Goal: Task Accomplishment & Management: Complete application form

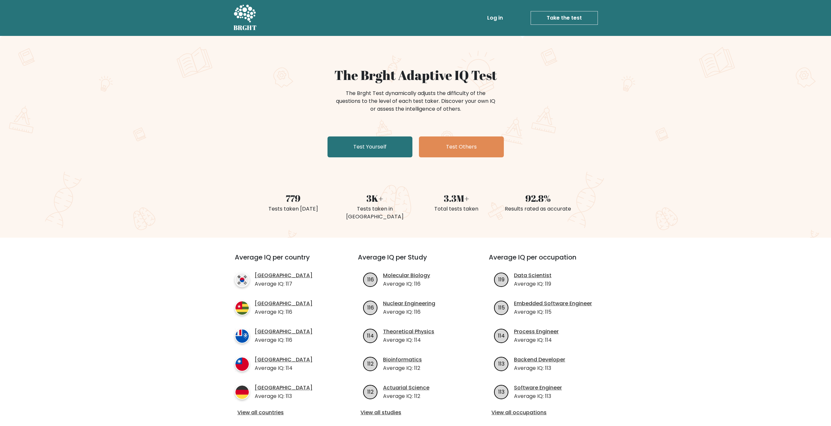
drag, startPoint x: 388, startPoint y: 155, endPoint x: 607, endPoint y: 174, distance: 219.2
click at [607, 174] on div "The Brght Adaptive IQ Test The Brght Test dynamically adjusts the difficulty of…" at bounding box center [415, 137] width 831 height 202
click at [365, 150] on link "Test Yourself" at bounding box center [369, 146] width 85 height 21
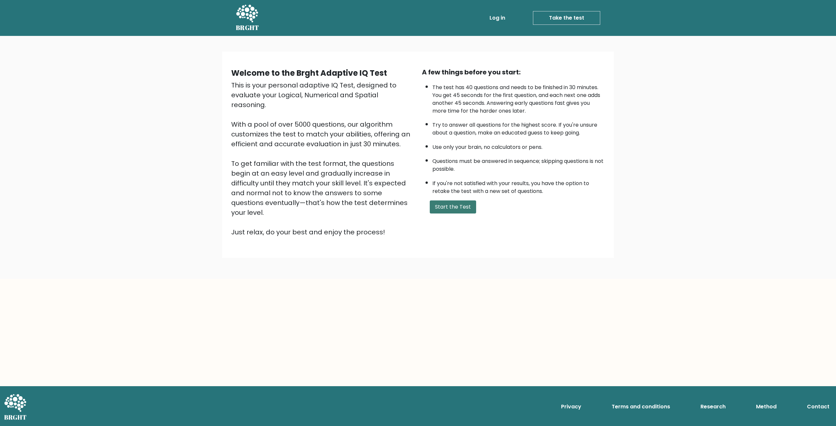
click at [456, 208] on button "Start the Test" at bounding box center [453, 206] width 46 height 13
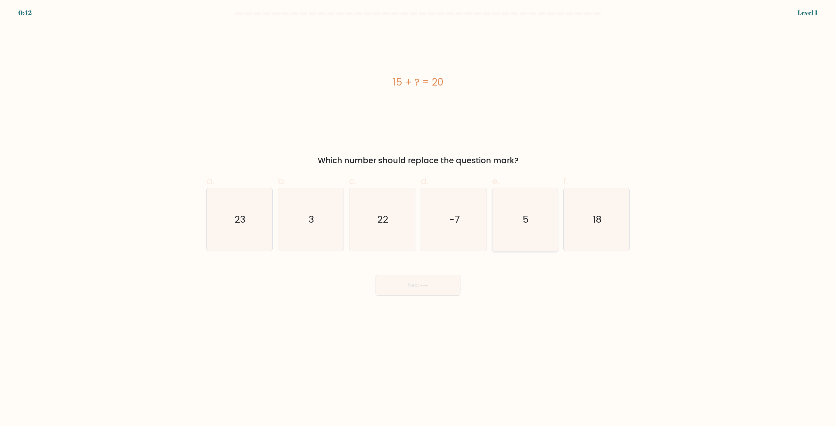
click at [529, 227] on icon "5" at bounding box center [524, 219] width 63 height 63
click at [418, 217] on input "e. 5" at bounding box center [418, 215] width 0 height 4
radio input "true"
click at [448, 292] on button "Next" at bounding box center [417, 285] width 85 height 21
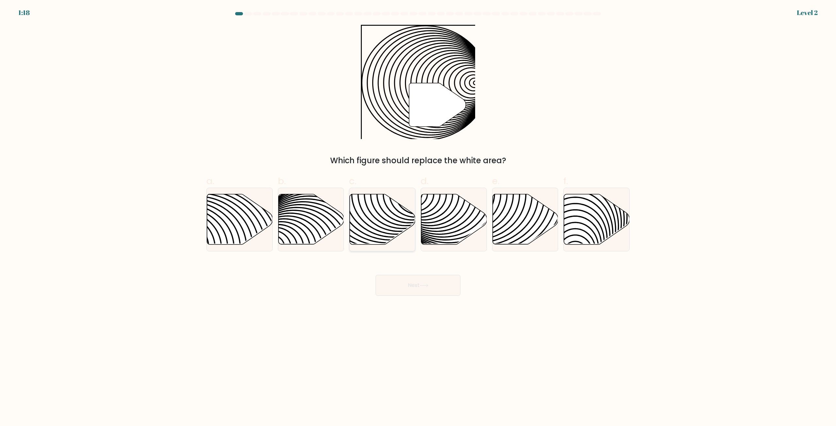
click at [392, 209] on icon at bounding box center [383, 219] width 66 height 50
click at [418, 213] on input "c." at bounding box center [418, 215] width 0 height 4
radio input "true"
click at [428, 285] on icon at bounding box center [424, 286] width 9 height 4
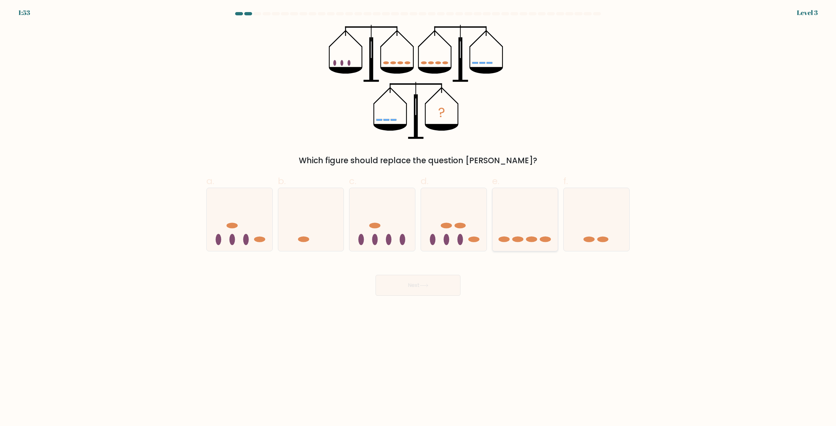
click at [524, 221] on icon at bounding box center [525, 220] width 66 height 54
click at [418, 217] on input "e." at bounding box center [418, 215] width 0 height 4
radio input "true"
click at [427, 291] on button "Next" at bounding box center [417, 285] width 85 height 21
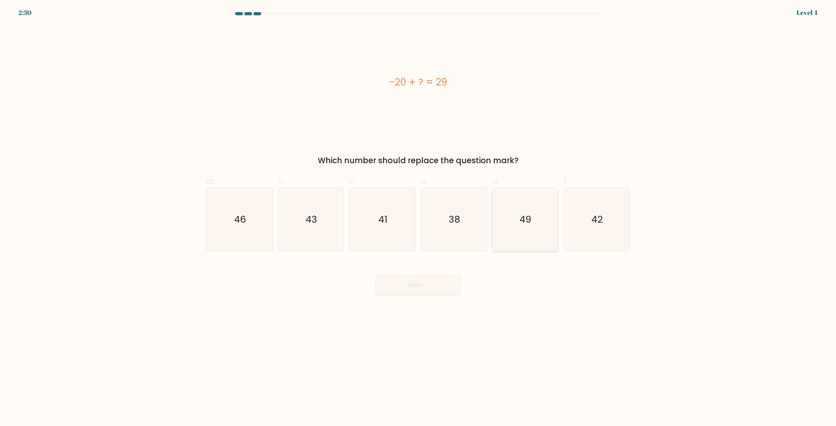
click at [529, 215] on text "49" at bounding box center [526, 219] width 12 height 13
click at [418, 215] on input "e. 49" at bounding box center [418, 215] width 0 height 4
radio input "true"
click at [428, 287] on icon at bounding box center [424, 286] width 9 height 4
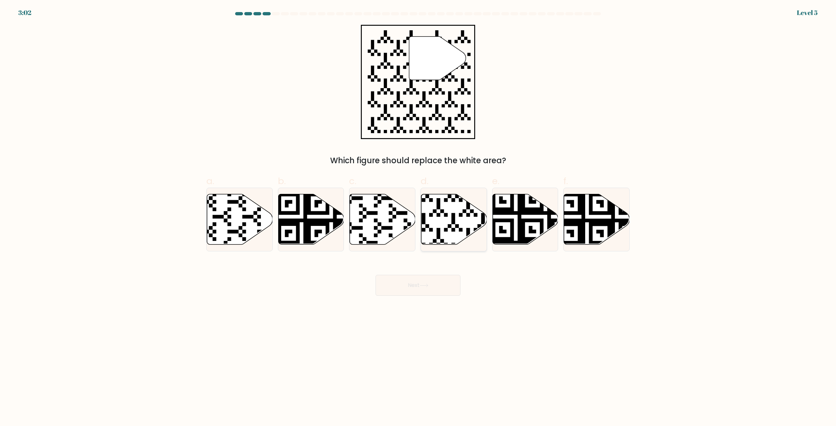
click at [445, 212] on icon at bounding box center [454, 219] width 66 height 50
click at [418, 213] on input "d." at bounding box center [418, 215] width 0 height 4
radio input "true"
click at [416, 286] on button "Next" at bounding box center [417, 285] width 85 height 21
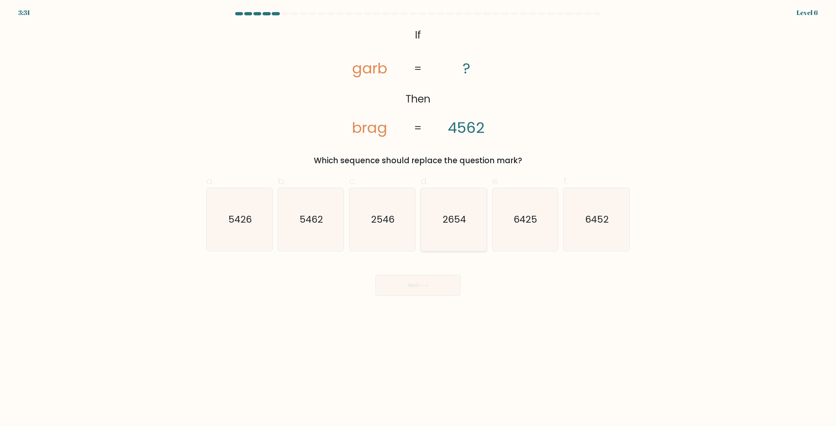
click at [468, 227] on icon "2654" at bounding box center [453, 219] width 63 height 63
click at [418, 217] on input "d. 2654" at bounding box center [418, 215] width 0 height 4
radio input "true"
click at [427, 282] on button "Next" at bounding box center [417, 285] width 85 height 21
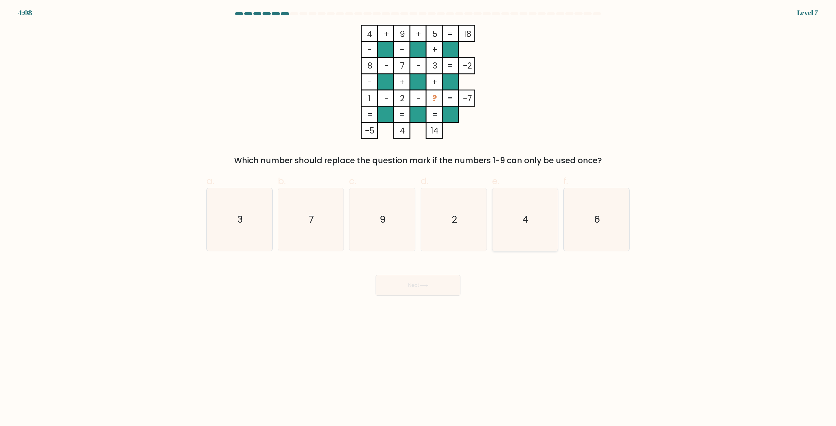
drag, startPoint x: 531, startPoint y: 214, endPoint x: 526, endPoint y: 222, distance: 10.1
click at [531, 214] on icon "4" at bounding box center [524, 219] width 63 height 63
click at [418, 214] on input "e. 4" at bounding box center [418, 215] width 0 height 4
radio input "true"
click at [442, 289] on button "Next" at bounding box center [417, 285] width 85 height 21
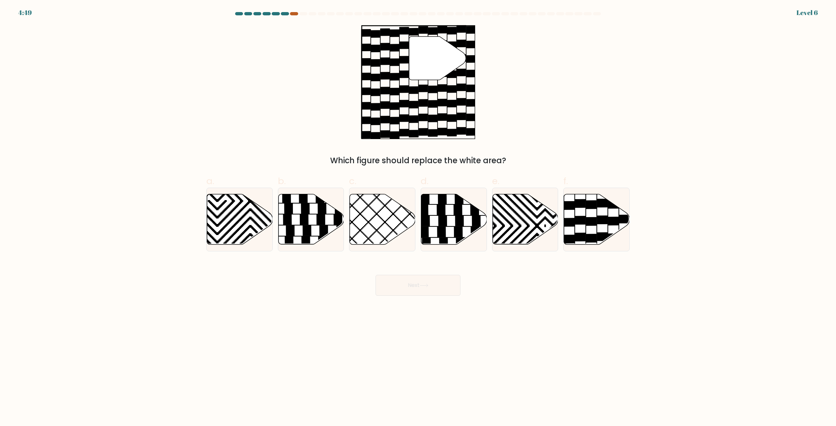
click at [294, 13] on div at bounding box center [294, 13] width 8 height 3
click at [575, 224] on icon at bounding box center [575, 245] width 0 height 126
click at [418, 217] on input "f." at bounding box center [418, 215] width 0 height 4
radio input "true"
drag, startPoint x: 439, startPoint y: 286, endPoint x: 445, endPoint y: 284, distance: 5.8
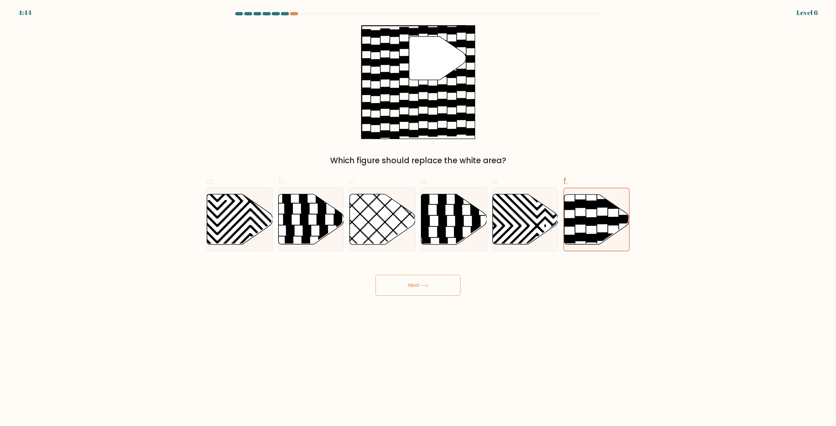
click at [439, 287] on button "Next" at bounding box center [417, 285] width 85 height 21
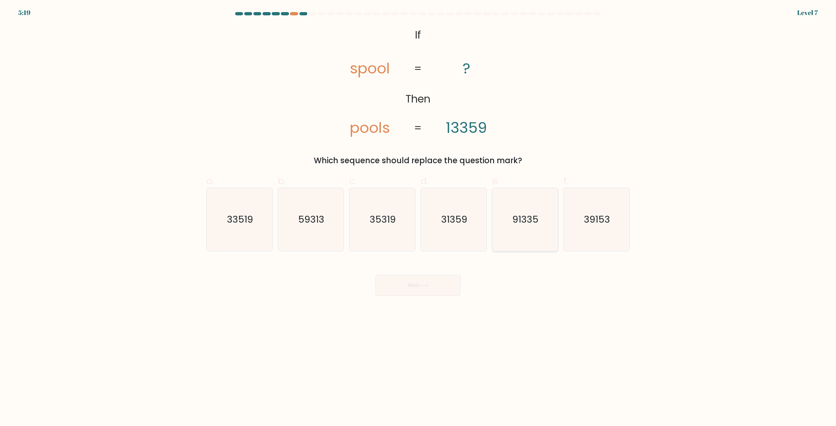
click at [531, 216] on text "91335" at bounding box center [526, 219] width 26 height 13
click at [418, 216] on input "e. 91335" at bounding box center [418, 215] width 0 height 4
radio input "true"
click at [442, 284] on button "Next" at bounding box center [417, 285] width 85 height 21
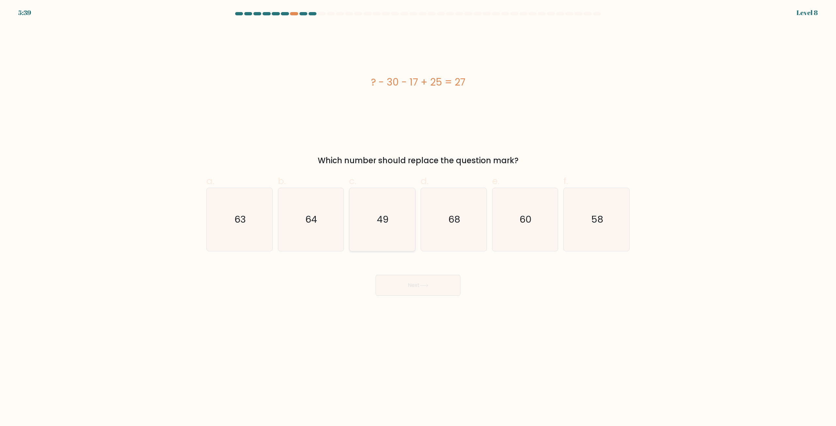
click at [387, 209] on icon "49" at bounding box center [382, 219] width 63 height 63
click at [418, 213] on input "c. 49" at bounding box center [418, 215] width 0 height 4
radio input "true"
click at [431, 292] on button "Next" at bounding box center [417, 285] width 85 height 21
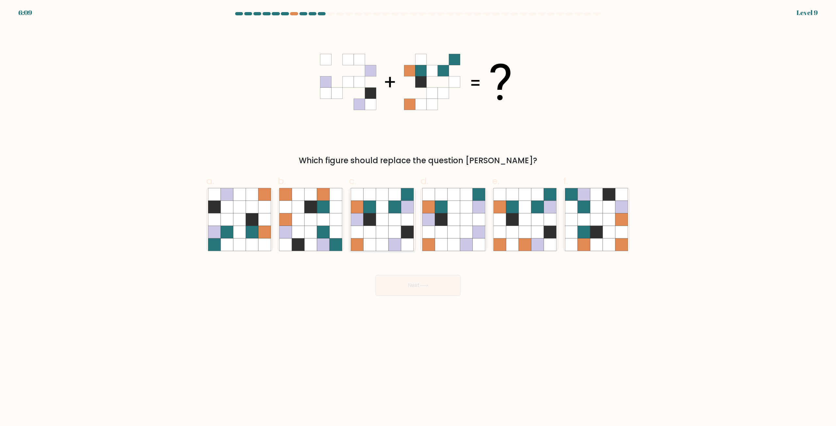
click at [384, 206] on icon at bounding box center [382, 207] width 12 height 12
click at [418, 213] on input "c." at bounding box center [418, 215] width 0 height 4
radio input "true"
click at [447, 291] on button "Next" at bounding box center [417, 285] width 85 height 21
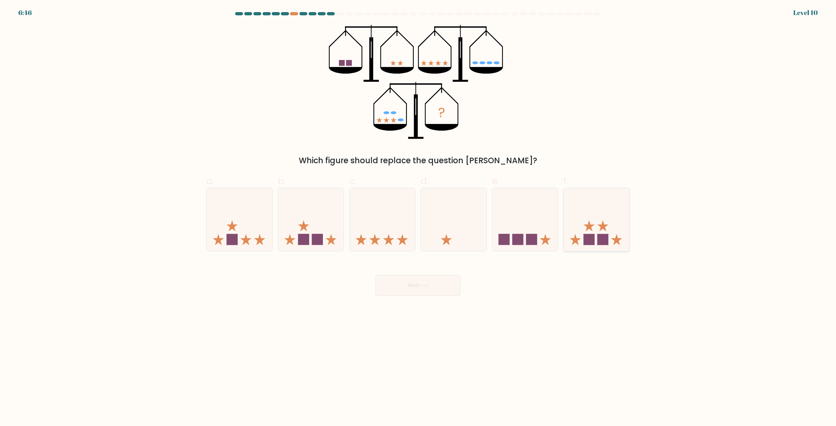
click at [591, 231] on icon at bounding box center [596, 220] width 66 height 54
click at [418, 217] on input "f." at bounding box center [418, 215] width 0 height 4
radio input "true"
click at [435, 290] on button "Next" at bounding box center [417, 285] width 85 height 21
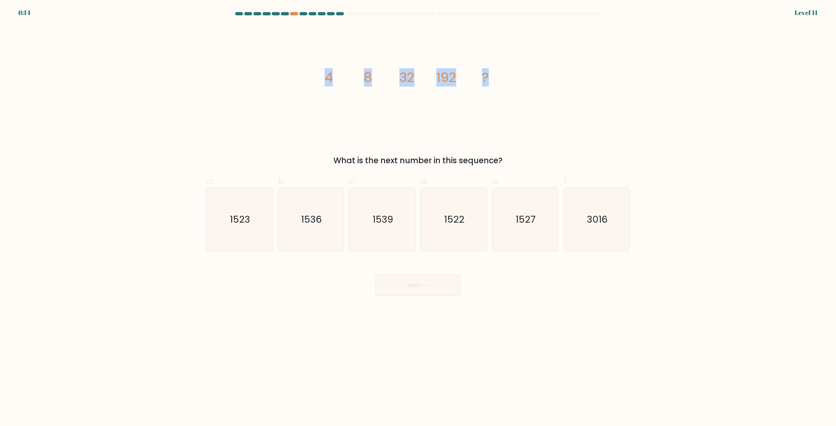
drag, startPoint x: 463, startPoint y: 74, endPoint x: 314, endPoint y: 74, distance: 149.5
click at [313, 74] on div "image/svg+xml 4 8 32 192 ? What is the next number in this sequence?" at bounding box center [417, 96] width 431 height 142
click at [367, 109] on icon "image/svg+xml 4 8 32 192 ?" at bounding box center [418, 82] width 196 height 114
click at [357, 12] on div "6:13 Level 11" at bounding box center [418, 9] width 836 height 18
click at [425, 283] on button "Next" at bounding box center [417, 285] width 85 height 21
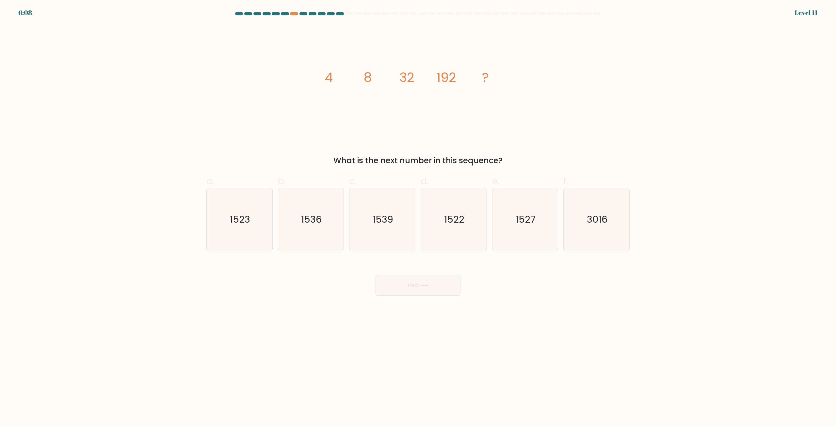
click at [323, 118] on icon "image/svg+xml 4 8 32 192 ?" at bounding box center [418, 82] width 196 height 114
click at [462, 237] on icon "1522" at bounding box center [453, 219] width 63 height 63
click at [418, 217] on input "d. 1522" at bounding box center [418, 215] width 0 height 4
radio input "true"
click at [432, 292] on button "Next" at bounding box center [417, 285] width 85 height 21
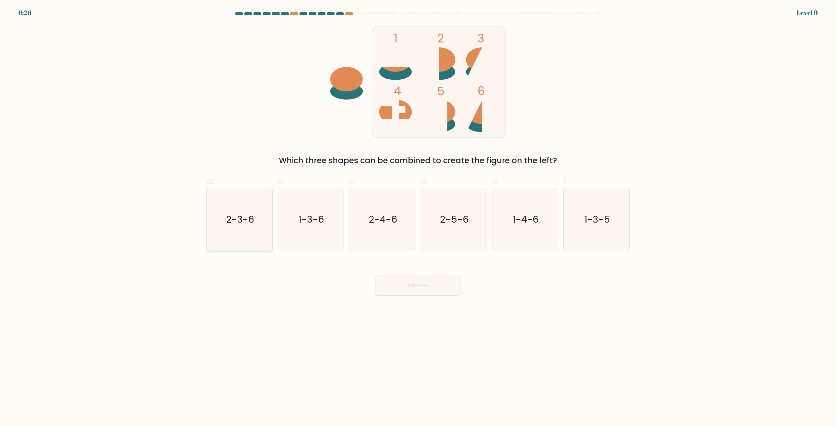
click at [250, 231] on icon "2-3-6" at bounding box center [239, 219] width 63 height 63
click at [418, 217] on input "a. 2-3-6" at bounding box center [418, 215] width 0 height 4
radio input "true"
click at [425, 287] on icon at bounding box center [424, 286] width 9 height 4
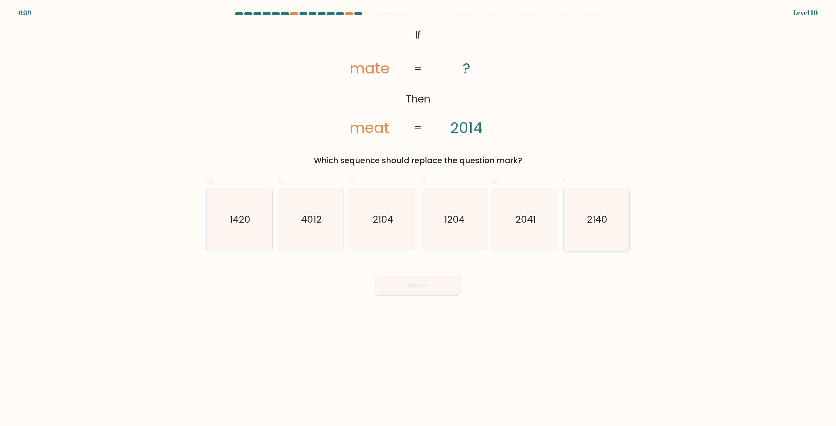
click at [583, 230] on icon "2140" at bounding box center [596, 219] width 63 height 63
click at [418, 217] on input "f. 2140" at bounding box center [418, 215] width 0 height 4
radio input "true"
click at [416, 293] on button "Next" at bounding box center [417, 285] width 85 height 21
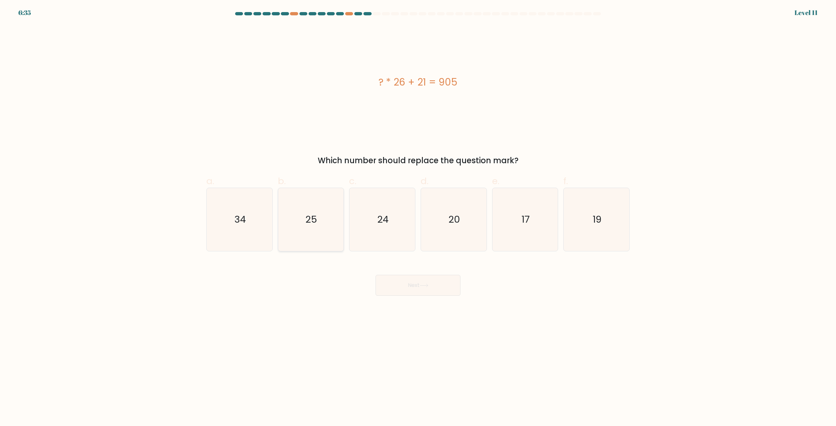
drag, startPoint x: 242, startPoint y: 228, endPoint x: 291, endPoint y: 249, distance: 52.8
click at [245, 229] on icon "34" at bounding box center [239, 219] width 63 height 63
click at [434, 305] on body "6:35 Level 11" at bounding box center [418, 213] width 836 height 426
click at [423, 273] on div "Next" at bounding box center [417, 277] width 431 height 37
click at [423, 286] on button "Next" at bounding box center [417, 285] width 85 height 21
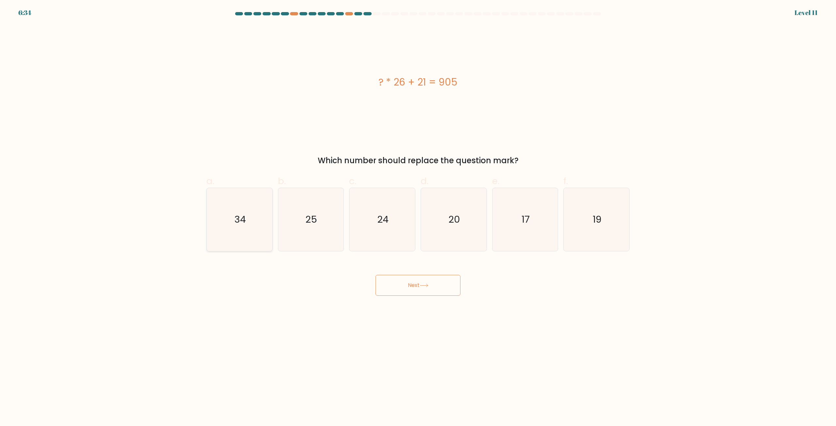
click at [257, 228] on icon "34" at bounding box center [239, 219] width 63 height 63
click at [418, 217] on input "a. 34" at bounding box center [418, 215] width 0 height 4
radio input "true"
click at [428, 289] on button "Next" at bounding box center [417, 285] width 85 height 21
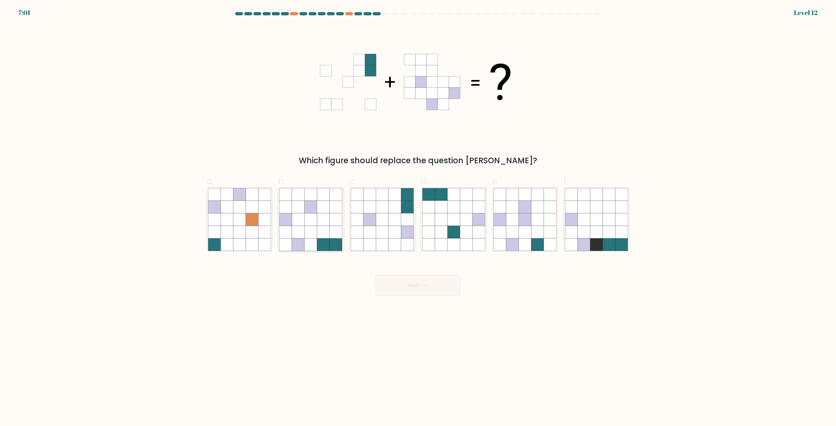
click at [328, 243] on icon at bounding box center [323, 244] width 12 height 12
click at [418, 217] on input "b." at bounding box center [418, 215] width 0 height 4
radio input "true"
click at [406, 277] on button "Next" at bounding box center [417, 285] width 85 height 21
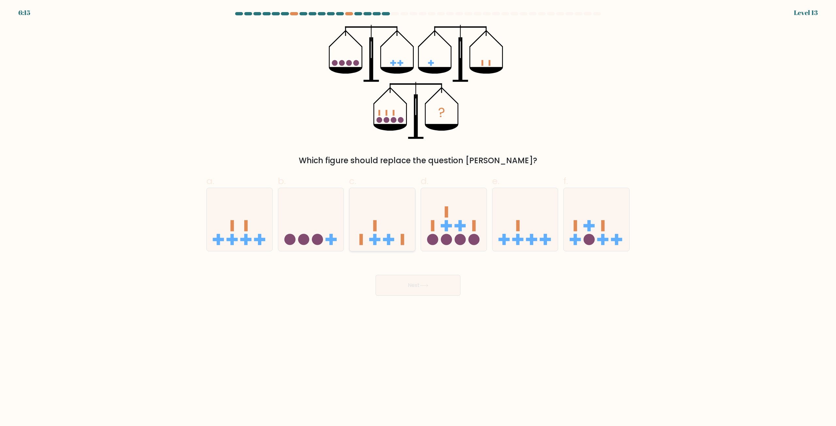
drag, startPoint x: 390, startPoint y: 225, endPoint x: 398, endPoint y: 236, distance: 14.0
click at [390, 225] on icon at bounding box center [382, 220] width 66 height 54
click at [418, 217] on input "c." at bounding box center [418, 215] width 0 height 4
radio input "true"
click at [433, 283] on button "Next" at bounding box center [417, 285] width 85 height 21
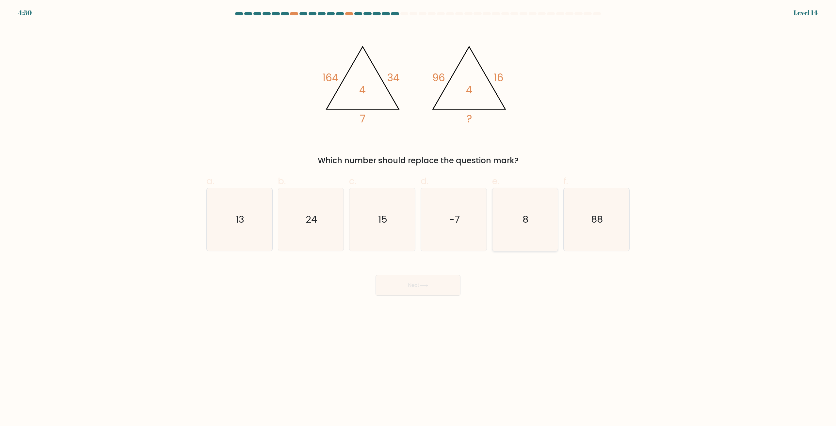
click at [535, 205] on icon "8" at bounding box center [524, 219] width 63 height 63
click at [418, 213] on input "e. 8" at bounding box center [418, 215] width 0 height 4
radio input "true"
click at [433, 274] on div "Next" at bounding box center [417, 277] width 431 height 37
click at [426, 279] on button "Next" at bounding box center [417, 285] width 85 height 21
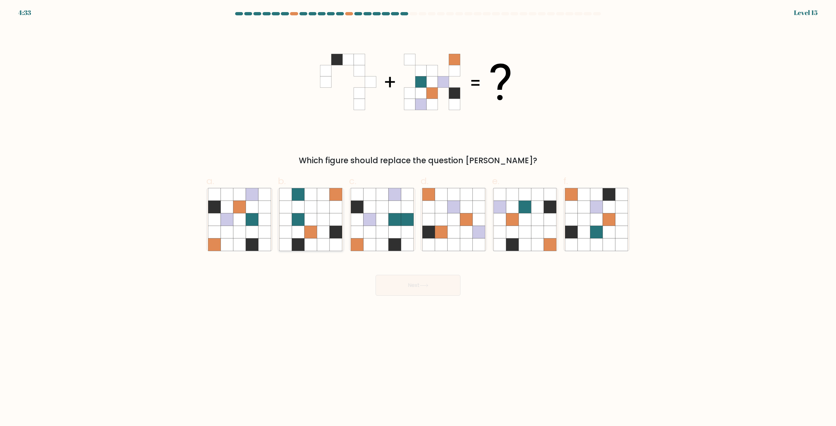
drag, startPoint x: 256, startPoint y: 219, endPoint x: 330, endPoint y: 244, distance: 77.8
click at [256, 218] on icon at bounding box center [252, 220] width 12 height 12
click at [418, 217] on input "a." at bounding box center [418, 215] width 0 height 4
radio input "true"
click at [416, 280] on button "Next" at bounding box center [417, 285] width 85 height 21
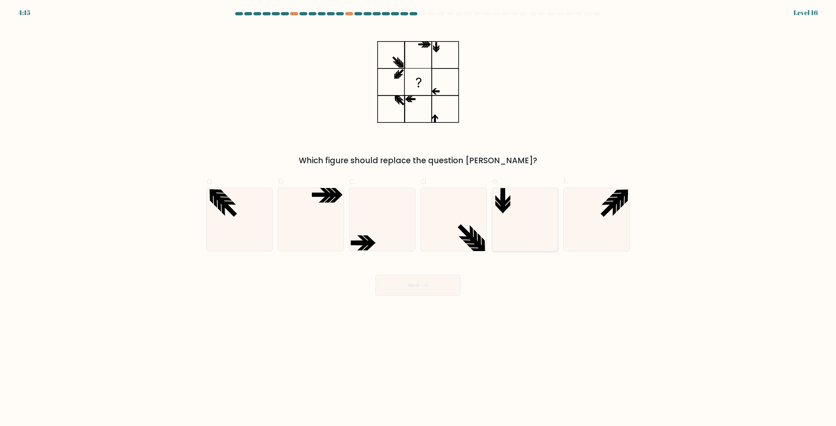
click at [523, 209] on icon at bounding box center [524, 219] width 63 height 63
click at [418, 213] on input "e." at bounding box center [418, 215] width 0 height 4
radio input "true"
drag, startPoint x: 437, startPoint y: 296, endPoint x: 447, endPoint y: 296, distance: 9.8
click at [437, 296] on button "Next" at bounding box center [417, 285] width 85 height 21
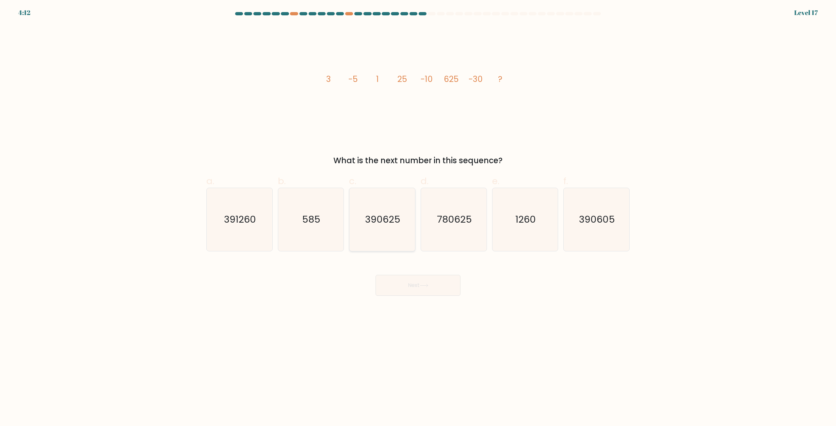
click at [401, 233] on icon "390625" at bounding box center [382, 219] width 63 height 63
click at [418, 217] on input "c. 390625" at bounding box center [418, 215] width 0 height 4
radio input "true"
click at [438, 269] on div "Next" at bounding box center [417, 277] width 431 height 37
click at [457, 278] on button "Next" at bounding box center [417, 285] width 85 height 21
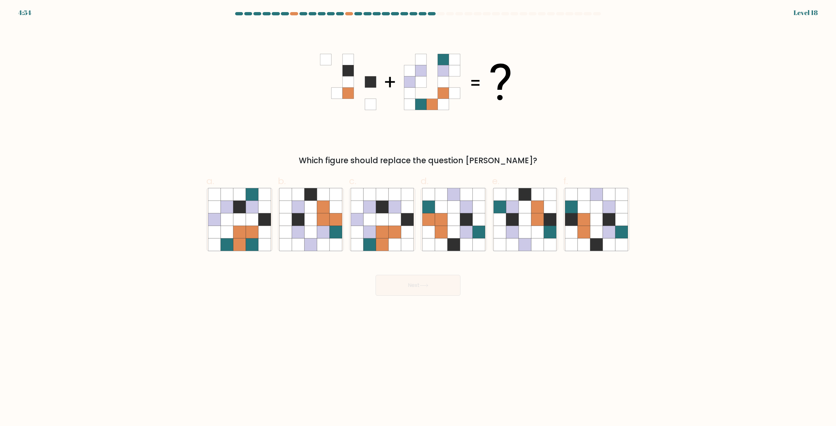
click at [524, 281] on div "Next" at bounding box center [417, 277] width 431 height 37
click at [451, 225] on icon at bounding box center [453, 220] width 12 height 12
click at [418, 217] on input "d." at bounding box center [418, 215] width 0 height 4
radio input "true"
click at [456, 277] on button "Next" at bounding box center [417, 285] width 85 height 21
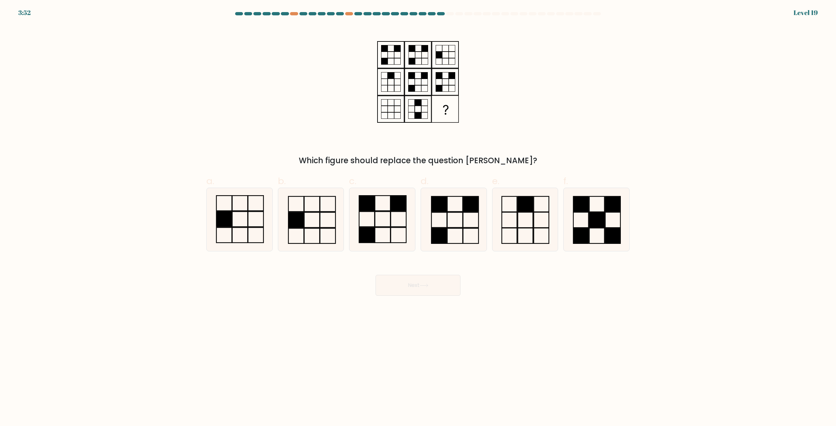
drag, startPoint x: 617, startPoint y: 237, endPoint x: 536, endPoint y: 268, distance: 86.4
click at [616, 236] on rect at bounding box center [612, 235] width 15 height 15
click at [418, 217] on input "f." at bounding box center [418, 215] width 0 height 4
radio input "true"
click at [404, 291] on button "Next" at bounding box center [417, 285] width 85 height 21
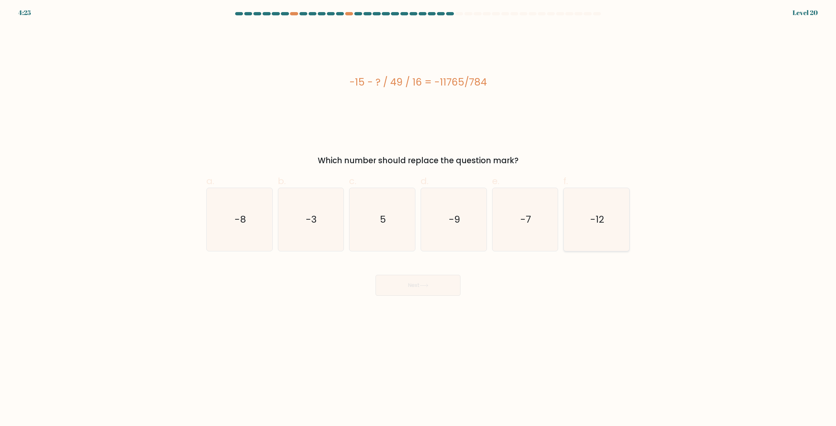
click at [573, 234] on icon "-12" at bounding box center [596, 219] width 63 height 63
click at [418, 217] on input "f. -12" at bounding box center [418, 215] width 0 height 4
radio input "true"
click at [457, 269] on div "Next" at bounding box center [417, 277] width 431 height 37
drag, startPoint x: 452, startPoint y: 275, endPoint x: 450, endPoint y: 282, distance: 7.5
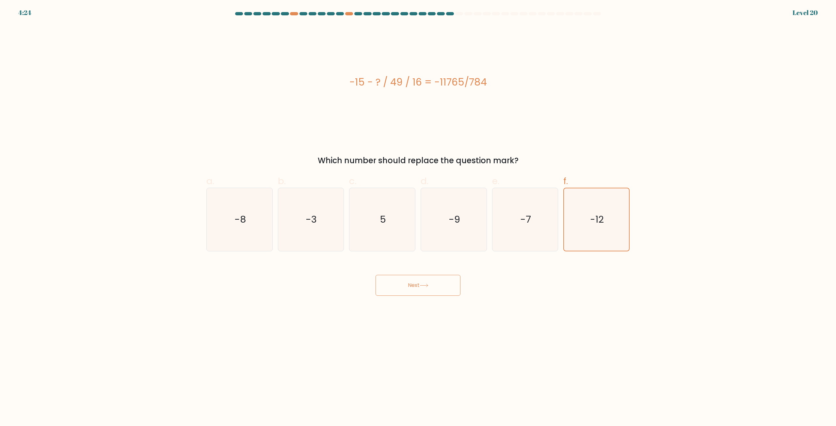
click at [452, 276] on div "Next" at bounding box center [417, 277] width 431 height 37
click at [440, 292] on button "Next" at bounding box center [417, 285] width 85 height 21
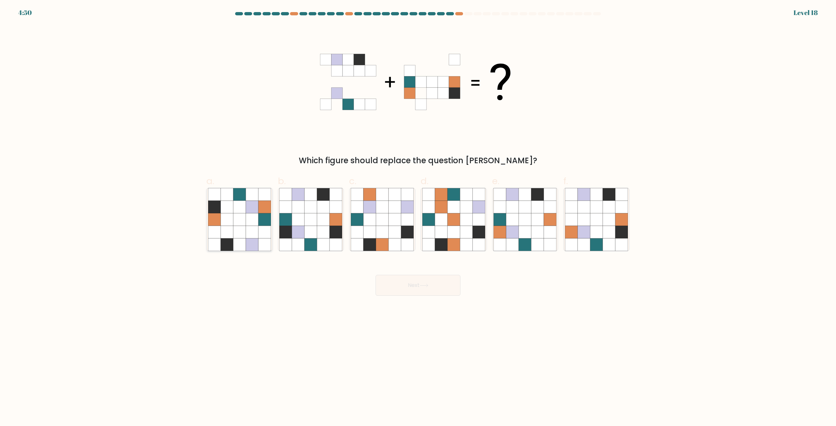
click at [268, 210] on icon at bounding box center [264, 207] width 12 height 12
click at [418, 213] on input "a." at bounding box center [418, 215] width 0 height 4
radio input "true"
click at [421, 287] on button "Next" at bounding box center [417, 285] width 85 height 21
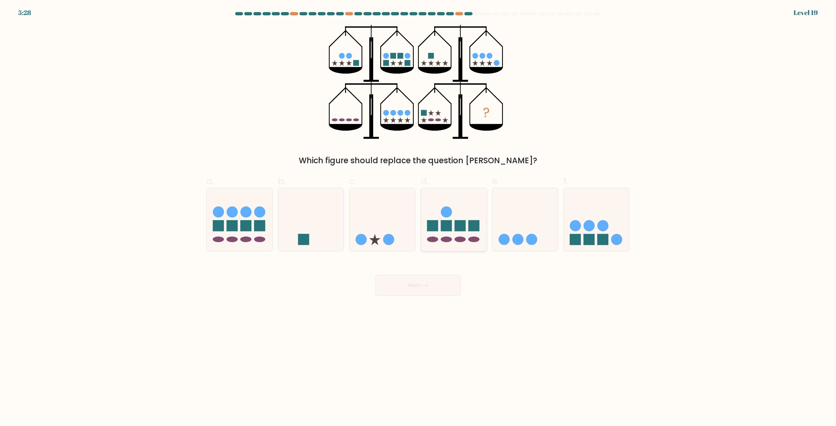
click at [473, 228] on rect at bounding box center [473, 225] width 11 height 11
click at [418, 217] on input "d." at bounding box center [418, 215] width 0 height 4
radio input "true"
drag, startPoint x: 435, startPoint y: 297, endPoint x: 434, endPoint y: 289, distance: 8.9
click at [435, 297] on body "5:27 Level 19" at bounding box center [418, 213] width 836 height 426
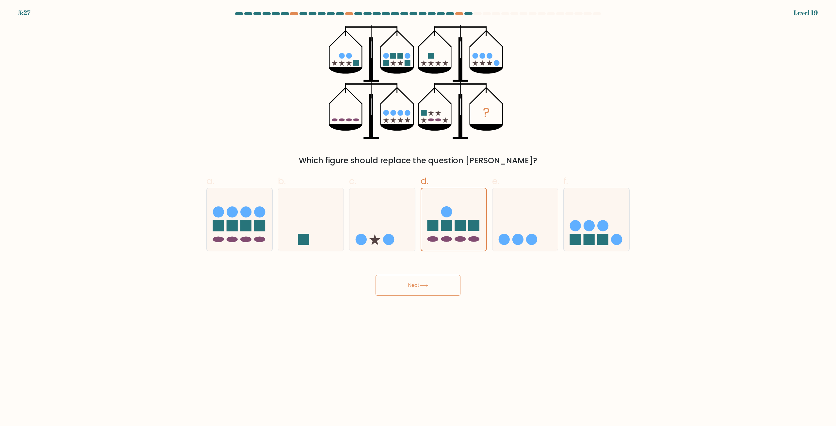
drag, startPoint x: 431, startPoint y: 290, endPoint x: 439, endPoint y: 306, distance: 17.7
click at [432, 296] on button "Next" at bounding box center [417, 285] width 85 height 21
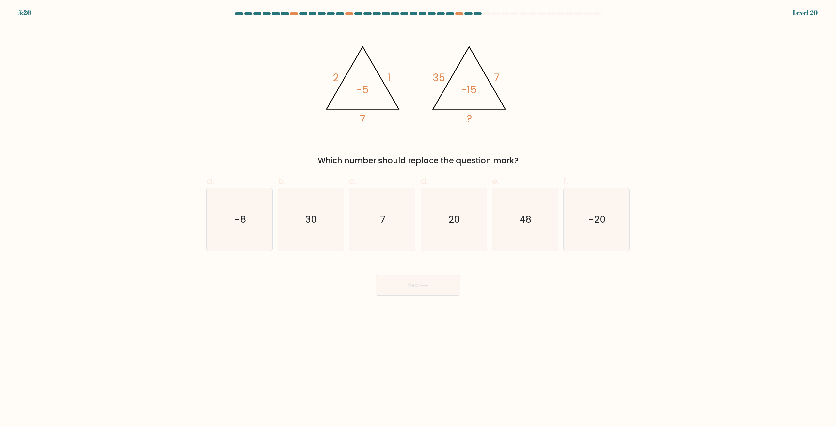
click at [439, 308] on body "5:26 Level 20" at bounding box center [418, 213] width 836 height 426
click at [516, 76] on div "@import url('https://fonts.googleapis.com/css?family=Abril+Fatface:400,100,100i…" at bounding box center [417, 96] width 431 height 142
click at [517, 74] on div "@import url('https://fonts.googleapis.com/css?family=Abril+Fatface:400,100,100i…" at bounding box center [417, 96] width 431 height 142
click at [462, 224] on icon "20" at bounding box center [453, 219] width 63 height 63
click at [418, 217] on input "d. 20" at bounding box center [418, 215] width 0 height 4
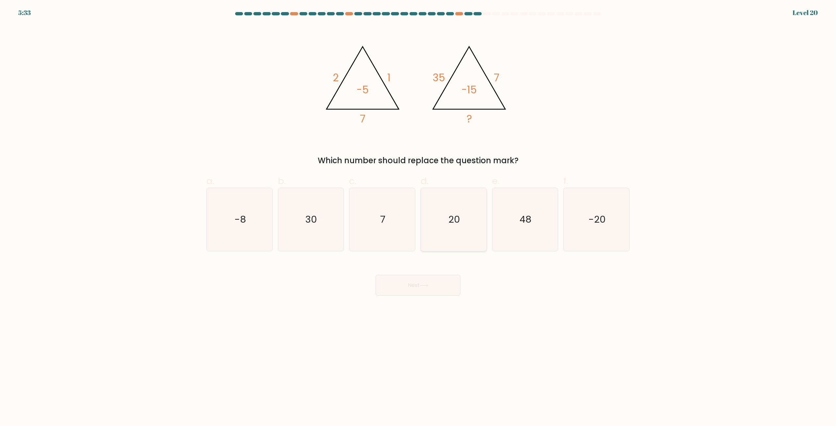
radio input "true"
click at [430, 283] on button "Next" at bounding box center [417, 285] width 85 height 21
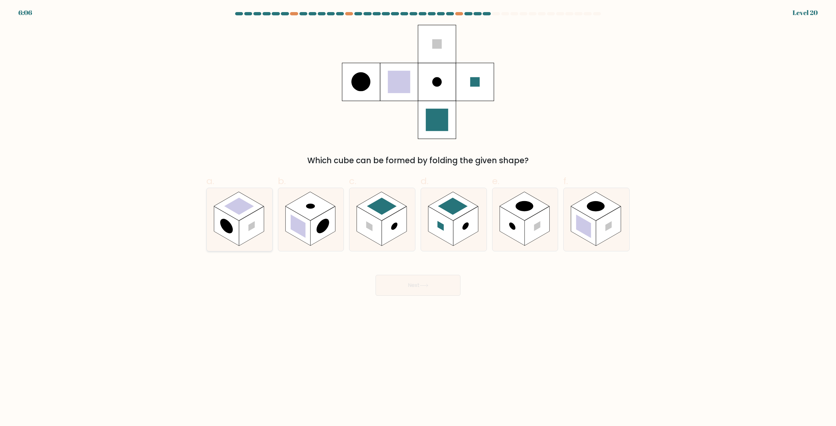
click at [260, 220] on rect at bounding box center [251, 227] width 25 height 40
click at [418, 217] on input "a." at bounding box center [418, 215] width 0 height 4
radio input "true"
click at [443, 290] on button "Next" at bounding box center [417, 285] width 85 height 21
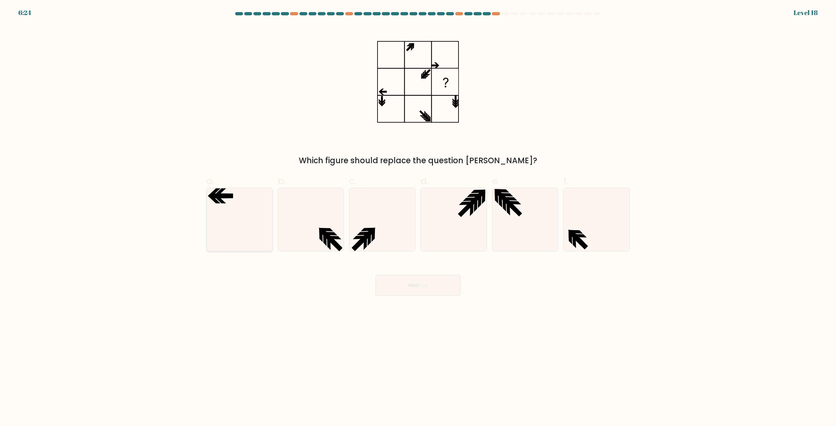
click at [219, 216] on icon at bounding box center [239, 219] width 63 height 63
click at [418, 216] on input "a." at bounding box center [418, 215] width 0 height 4
radio input "true"
click at [396, 303] on body "6:24 Level 18" at bounding box center [418, 213] width 836 height 426
click at [388, 281] on button "Next" at bounding box center [417, 285] width 85 height 21
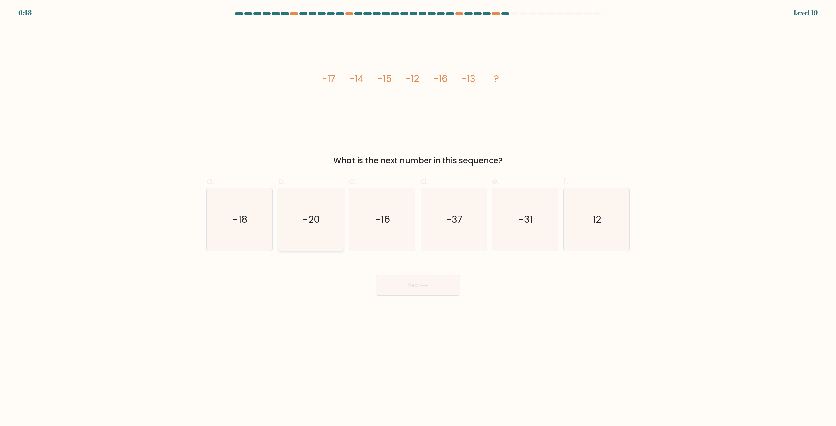
click at [316, 220] on text "-20" at bounding box center [311, 219] width 17 height 13
click at [418, 217] on input "b. -20" at bounding box center [418, 215] width 0 height 4
radio input "true"
click at [414, 287] on button "Next" at bounding box center [417, 285] width 85 height 21
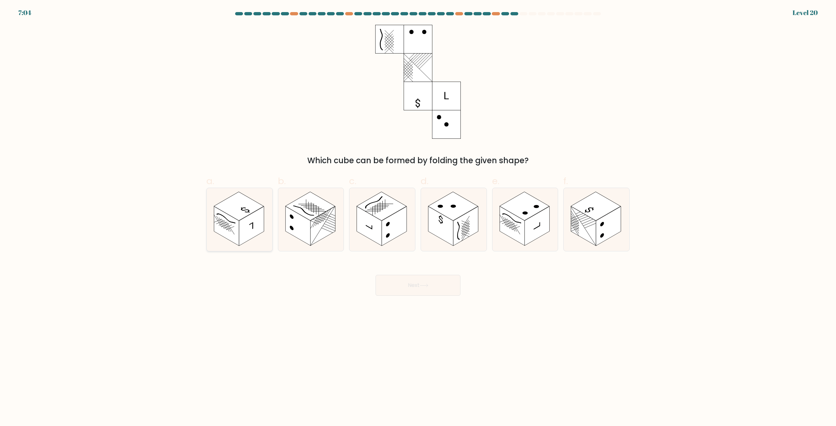
click at [261, 233] on rect at bounding box center [251, 227] width 25 height 40
click at [418, 217] on input "a." at bounding box center [418, 215] width 0 height 4
radio input "true"
click at [438, 332] on body "7:04 Level 20" at bounding box center [418, 213] width 836 height 426
drag, startPoint x: 470, startPoint y: 338, endPoint x: 464, endPoint y: 332, distance: 8.5
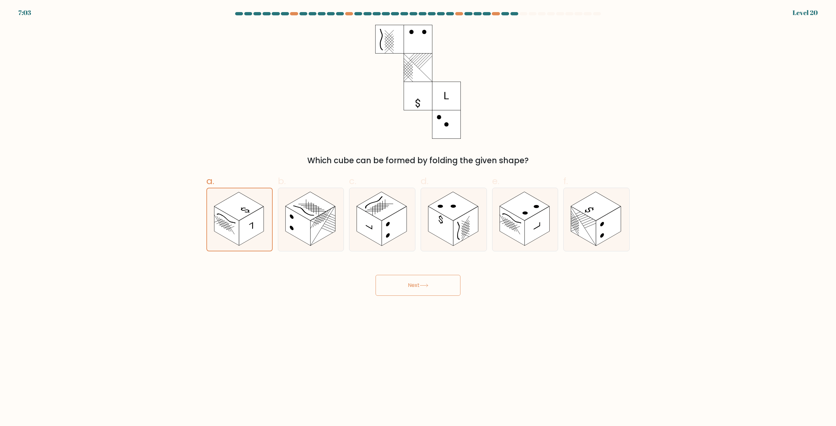
click at [468, 338] on body "7:03 Level 20" at bounding box center [418, 213] width 836 height 426
click at [446, 333] on body "7:03 Level 20" at bounding box center [418, 213] width 836 height 426
click at [439, 343] on body "7:03 Level 20" at bounding box center [418, 213] width 836 height 426
click at [446, 338] on body "7:03 Level 20" at bounding box center [418, 213] width 836 height 426
click at [436, 290] on button "Next" at bounding box center [417, 285] width 85 height 21
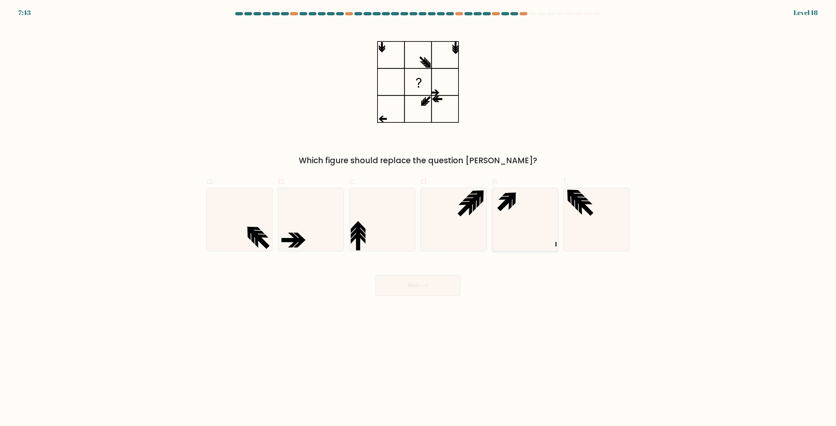
click at [524, 224] on icon at bounding box center [524, 219] width 63 height 63
click at [418, 217] on input "e." at bounding box center [418, 215] width 0 height 4
radio input "true"
click at [446, 287] on button "Next" at bounding box center [417, 285] width 85 height 21
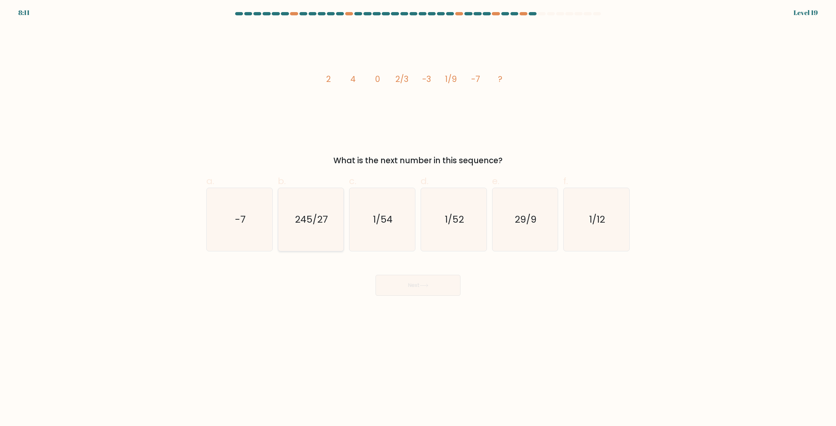
click at [320, 218] on text "245/27" at bounding box center [311, 219] width 33 height 13
click at [420, 277] on button "Next" at bounding box center [417, 285] width 85 height 21
drag, startPoint x: 302, startPoint y: 222, endPoint x: 348, endPoint y: 252, distance: 55.1
click at [302, 223] on text "245/27" at bounding box center [311, 219] width 33 height 13
click at [418, 217] on input "b. 245/27" at bounding box center [418, 215] width 0 height 4
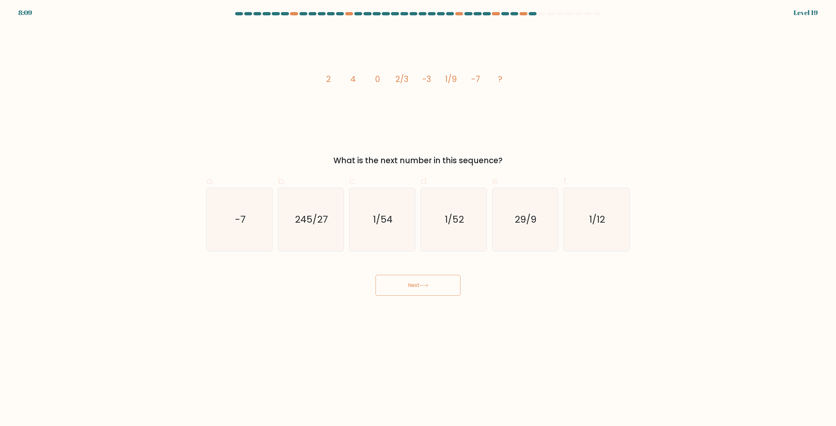
radio input "true"
drag, startPoint x: 410, startPoint y: 285, endPoint x: 411, endPoint y: 279, distance: 5.6
click at [409, 284] on button "Next" at bounding box center [417, 285] width 85 height 21
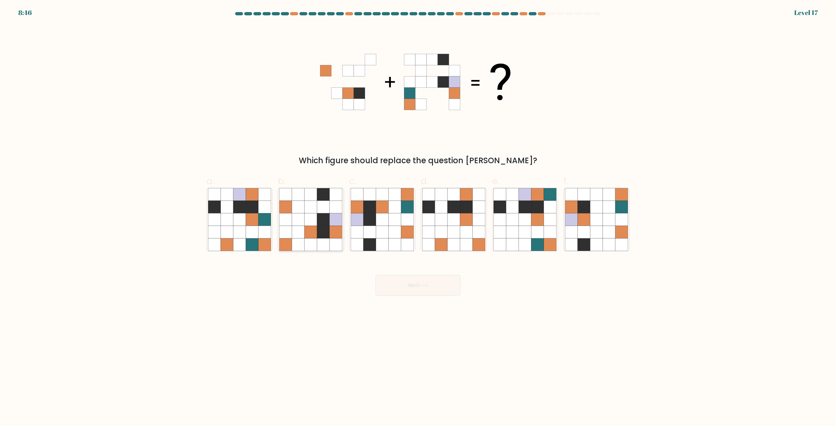
click at [333, 215] on icon at bounding box center [336, 220] width 12 height 12
click at [418, 215] on input "b." at bounding box center [418, 215] width 0 height 4
radio input "true"
click at [453, 319] on body "8:46 Level 17" at bounding box center [418, 213] width 836 height 426
click at [444, 301] on body "8:46 Level 17" at bounding box center [418, 213] width 836 height 426
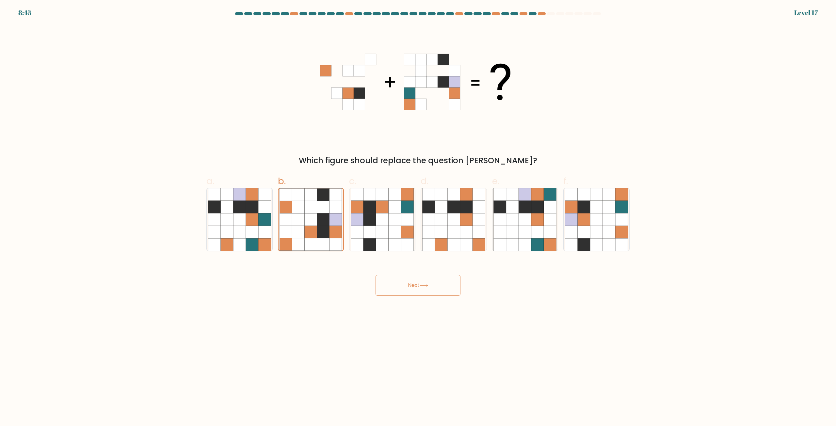
drag, startPoint x: 445, startPoint y: 306, endPoint x: 449, endPoint y: 309, distance: 5.8
click at [447, 308] on body "8:45 Level 17" at bounding box center [418, 213] width 836 height 426
click at [435, 283] on button "Next" at bounding box center [417, 285] width 85 height 21
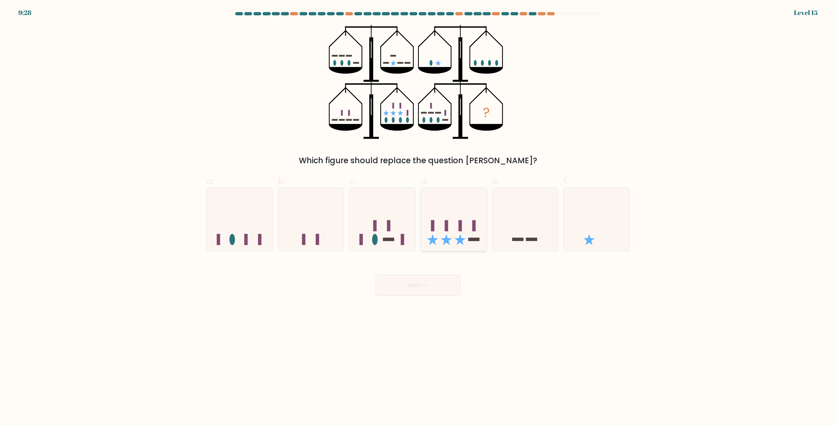
click at [452, 220] on icon at bounding box center [454, 220] width 66 height 54
click at [418, 217] on input "d." at bounding box center [418, 215] width 0 height 4
radio input "true"
click at [437, 273] on div "Next" at bounding box center [417, 277] width 431 height 37
click at [440, 286] on button "Next" at bounding box center [417, 285] width 85 height 21
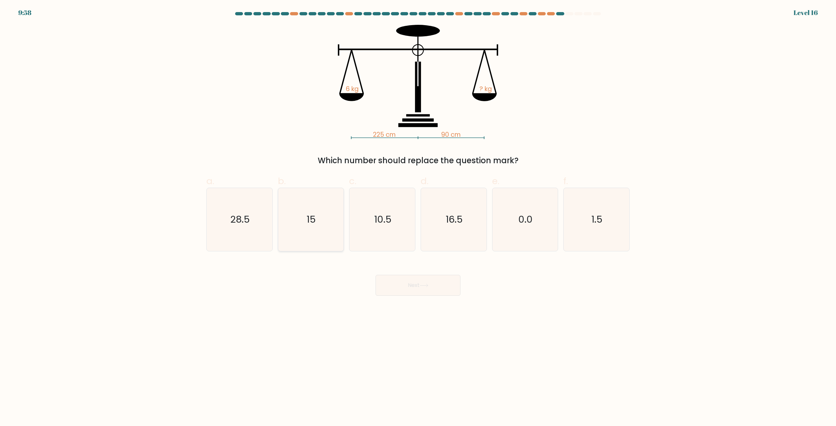
click at [246, 219] on text "28.5" at bounding box center [240, 219] width 20 height 13
click at [418, 217] on input "a. 28.5" at bounding box center [418, 215] width 0 height 4
radio input "true"
click at [387, 269] on div "Next" at bounding box center [417, 277] width 431 height 37
click at [397, 277] on div "Next" at bounding box center [417, 277] width 431 height 37
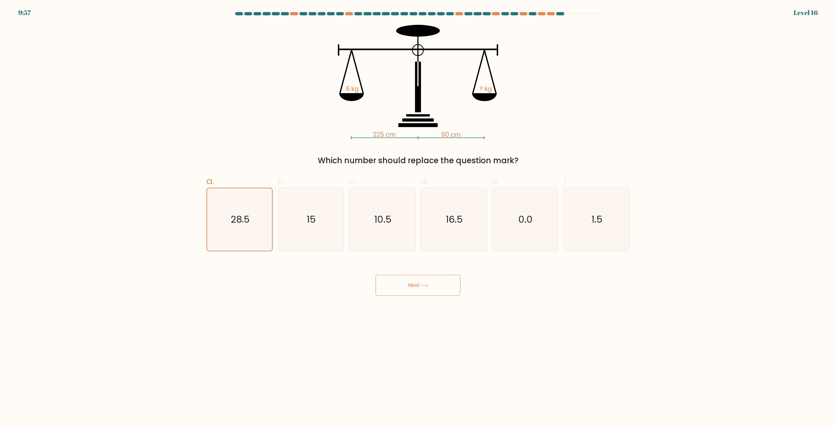
drag, startPoint x: 397, startPoint y: 277, endPoint x: 405, endPoint y: 277, distance: 7.8
click at [398, 277] on button "Next" at bounding box center [417, 285] width 85 height 21
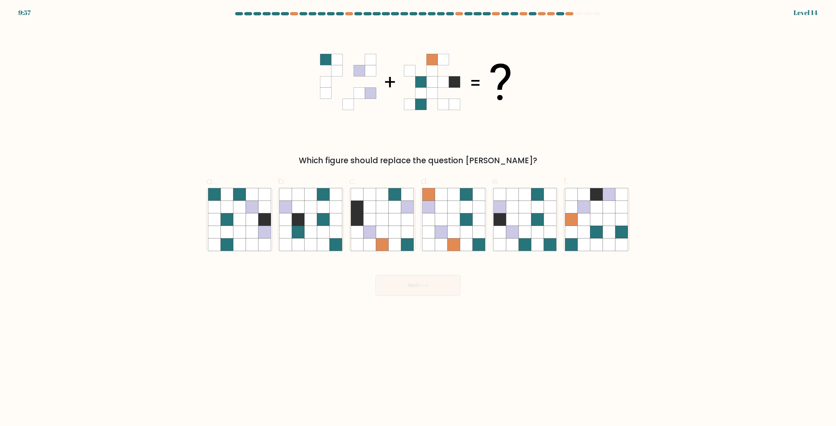
drag, startPoint x: 419, startPoint y: 262, endPoint x: 423, endPoint y: 263, distance: 3.9
click at [420, 262] on div "Next" at bounding box center [417, 277] width 431 height 37
click at [462, 236] on icon at bounding box center [466, 232] width 12 height 12
click at [418, 217] on input "d." at bounding box center [418, 215] width 0 height 4
radio input "true"
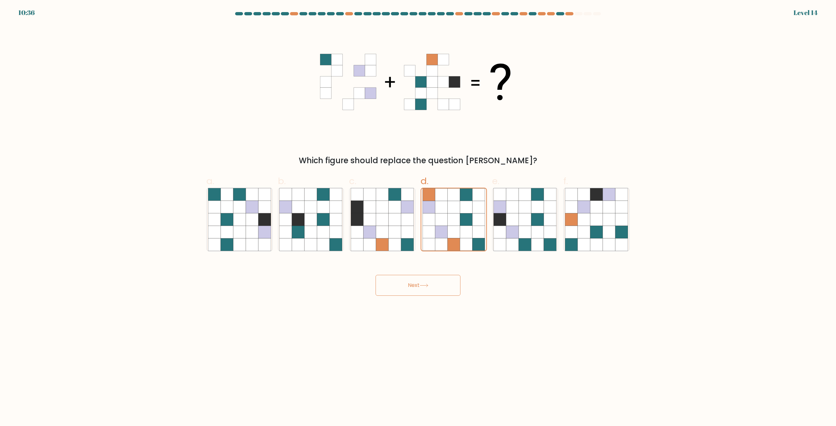
click at [442, 284] on button "Next" at bounding box center [417, 285] width 85 height 21
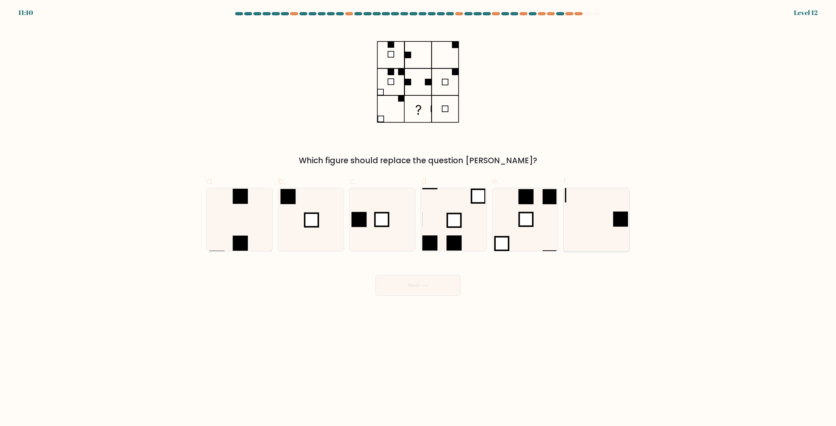
click at [593, 218] on icon at bounding box center [596, 219] width 63 height 63
click at [418, 217] on input "f." at bounding box center [418, 215] width 0 height 4
radio input "true"
click at [436, 287] on button "Next" at bounding box center [417, 285] width 85 height 21
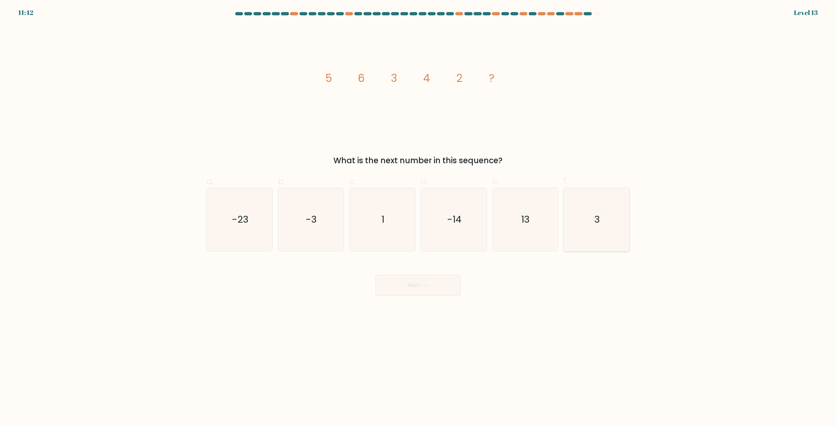
click at [596, 209] on icon "3" at bounding box center [596, 219] width 63 height 63
click at [418, 213] on input "f. 3" at bounding box center [418, 215] width 0 height 4
radio input "true"
click at [421, 282] on button "Next" at bounding box center [417, 285] width 85 height 21
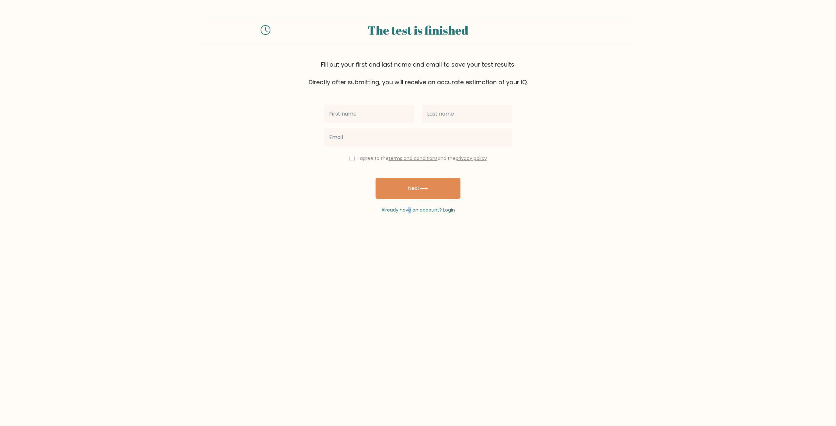
drag, startPoint x: 410, startPoint y: 216, endPoint x: 408, endPoint y: 213, distance: 3.8
click at [409, 215] on div "The test is finished Fill out your first and last name and email to save your t…" at bounding box center [418, 114] width 836 height 229
click at [407, 209] on link "Already have an account? Login" at bounding box center [417, 210] width 73 height 7
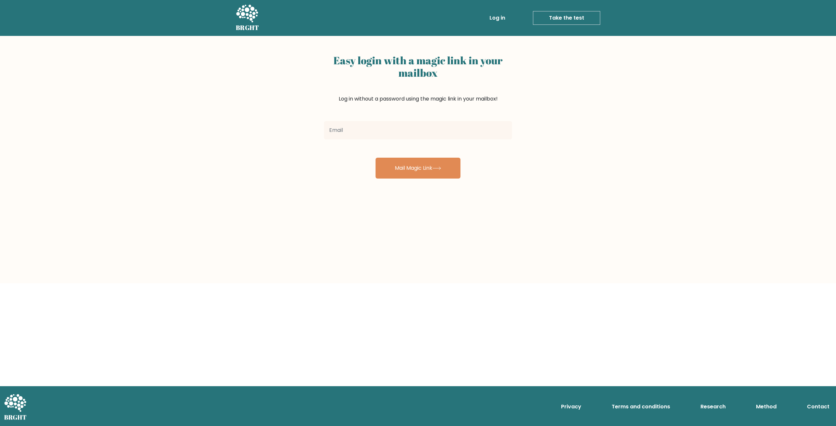
click at [405, 130] on input "email" at bounding box center [418, 130] width 188 height 18
type input "sandersundsto@gmail.com"
click at [419, 164] on button "Mail Magic Link" at bounding box center [417, 168] width 85 height 21
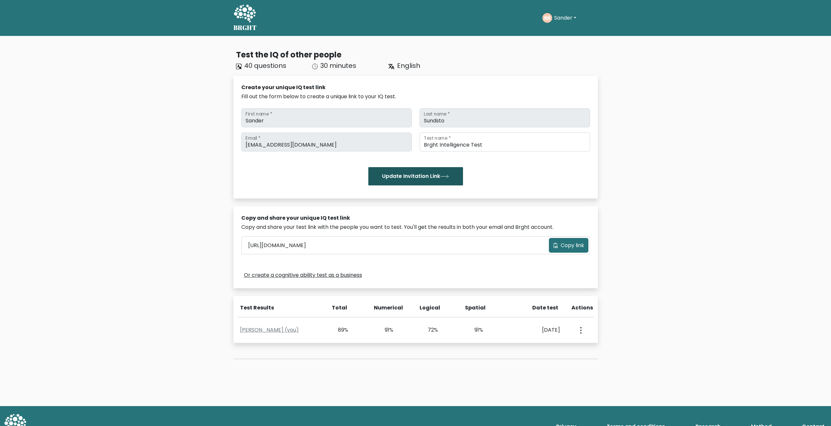
click at [429, 171] on button "Update Invitation Link" at bounding box center [415, 176] width 95 height 18
